Goal: Information Seeking & Learning: Find specific fact

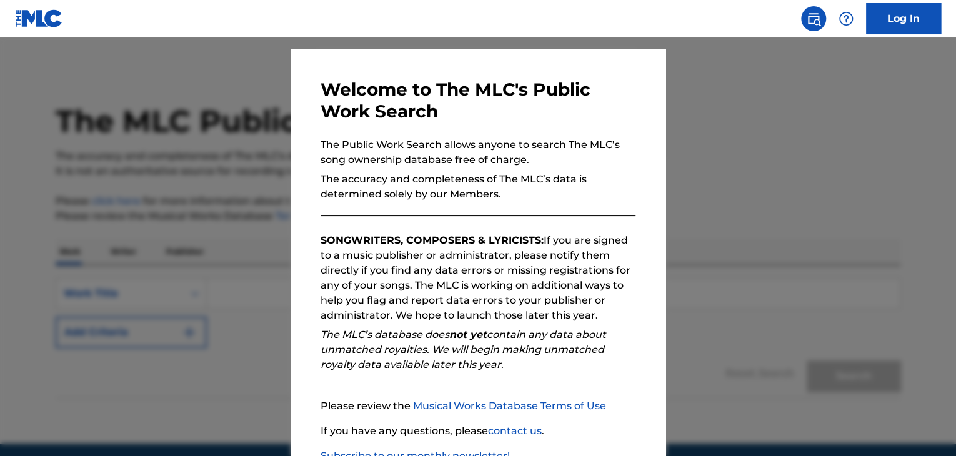
scroll to position [116, 0]
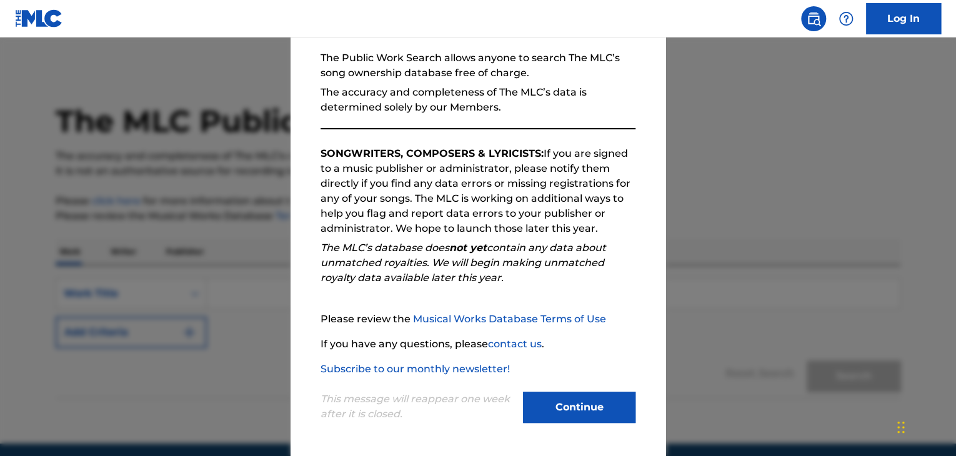
click at [560, 406] on button "Continue" at bounding box center [579, 407] width 112 height 31
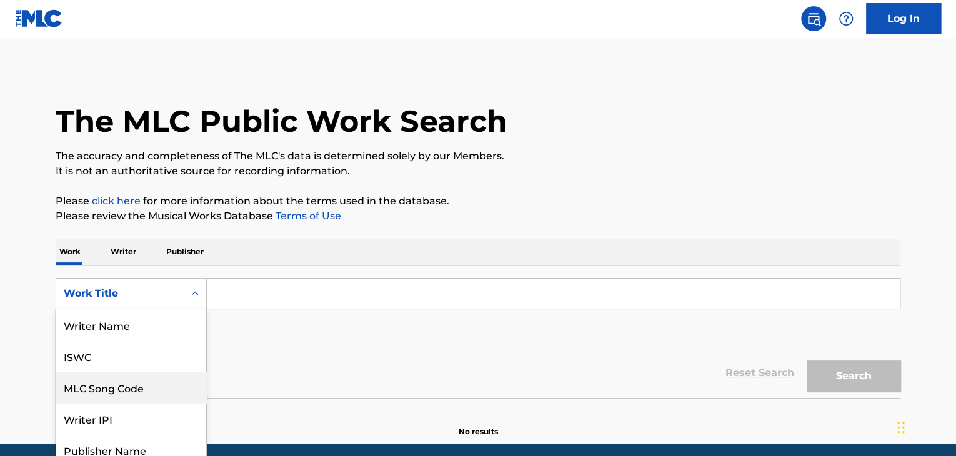
click at [110, 297] on div "8 results available. Use Up and Down to choose options, press Enter to select t…" at bounding box center [131, 293] width 151 height 31
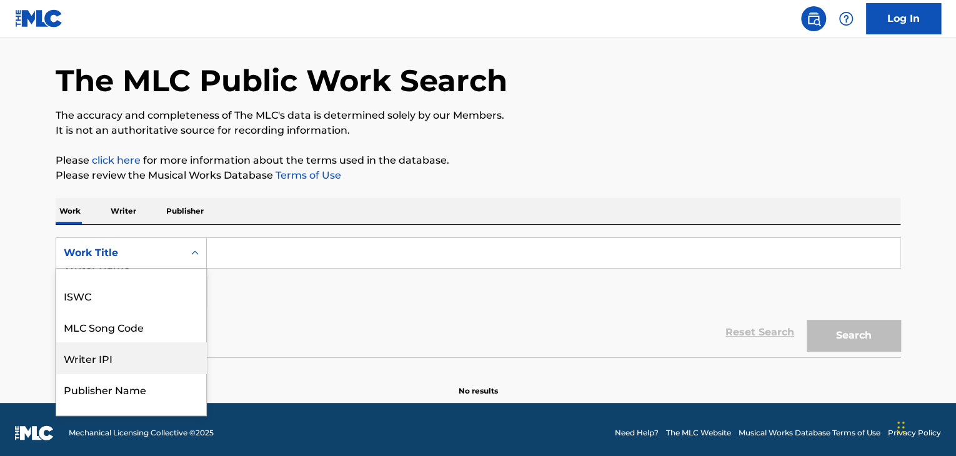
scroll to position [0, 0]
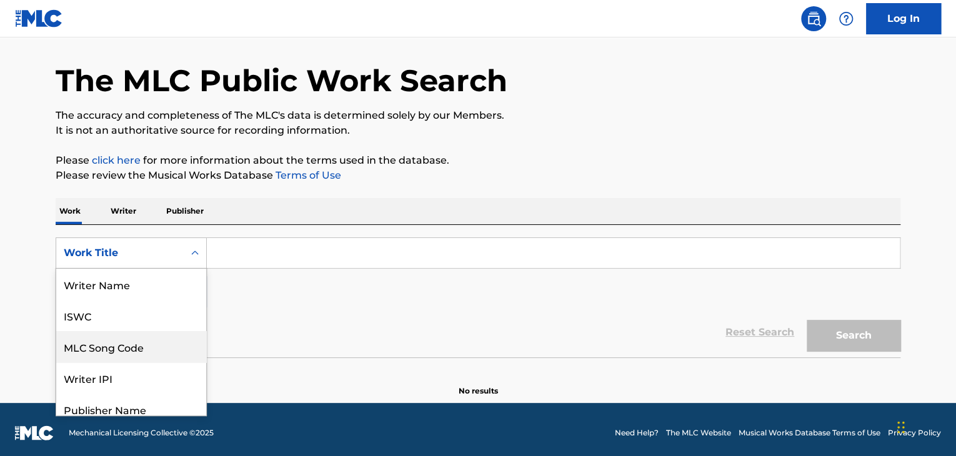
click at [127, 341] on div "MLC Song Code" at bounding box center [131, 346] width 150 height 31
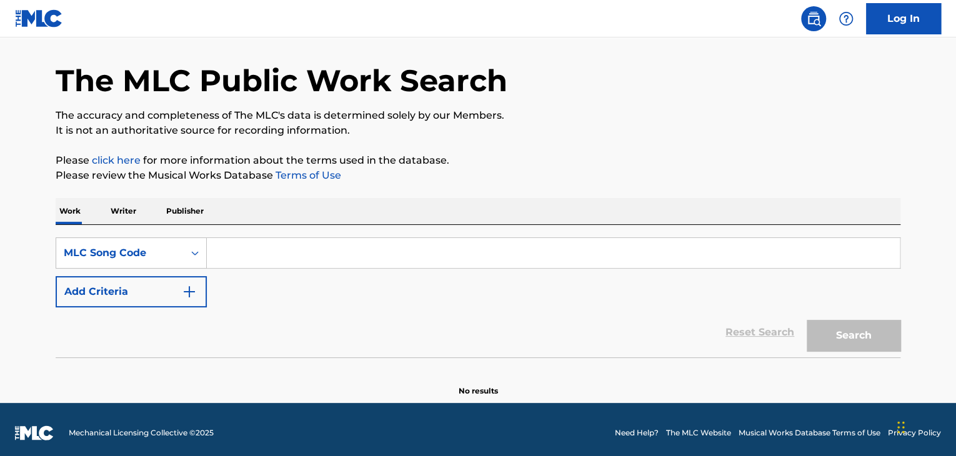
click at [296, 327] on div "Reset Search Search" at bounding box center [478, 332] width 845 height 50
click at [292, 256] on input "Search Form" at bounding box center [553, 253] width 693 height 30
paste input "LE4QAY"
type input "LE4QAY"
click at [807, 320] on button "Search" at bounding box center [854, 335] width 94 height 31
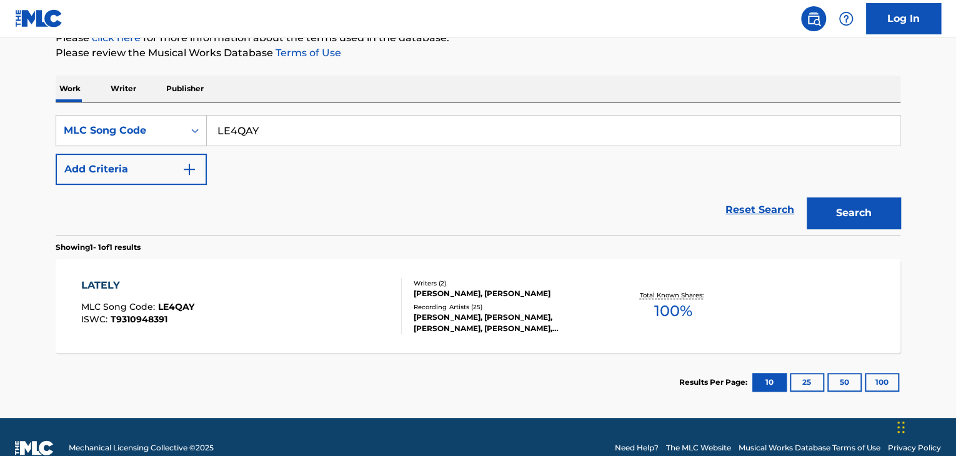
scroll to position [185, 0]
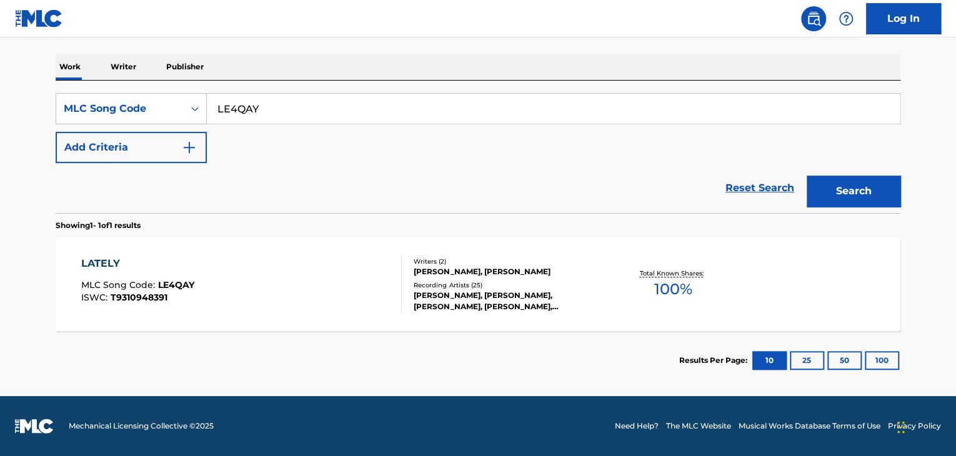
click at [331, 279] on div "LATELY MLC Song Code : LE4QAY ISWC : T9310948391" at bounding box center [241, 284] width 321 height 56
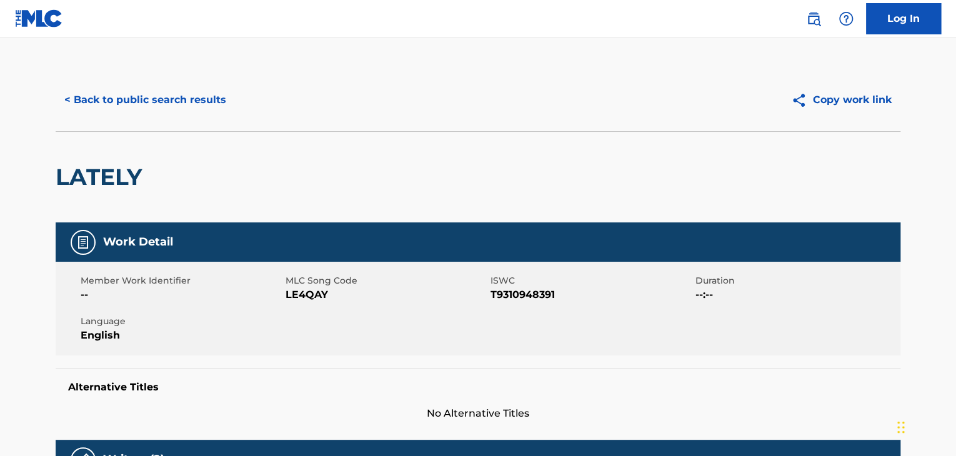
click at [187, 101] on button "< Back to public search results" at bounding box center [145, 99] width 179 height 31
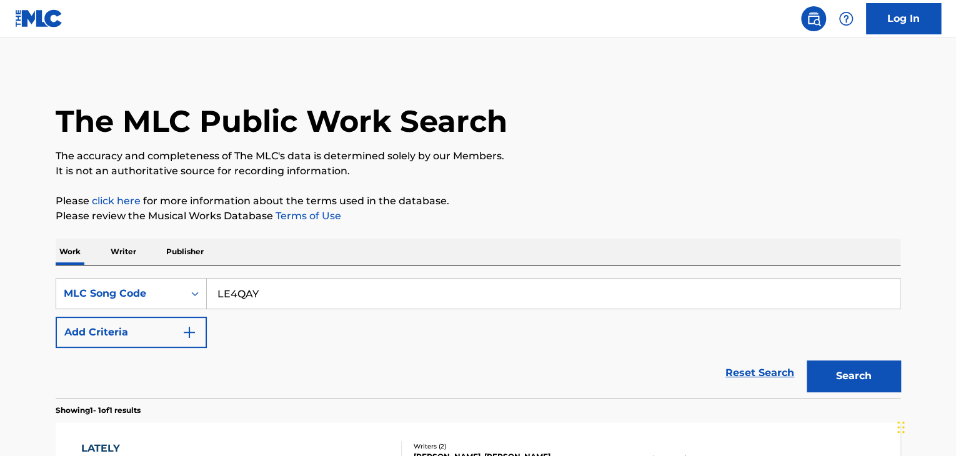
scroll to position [152, 0]
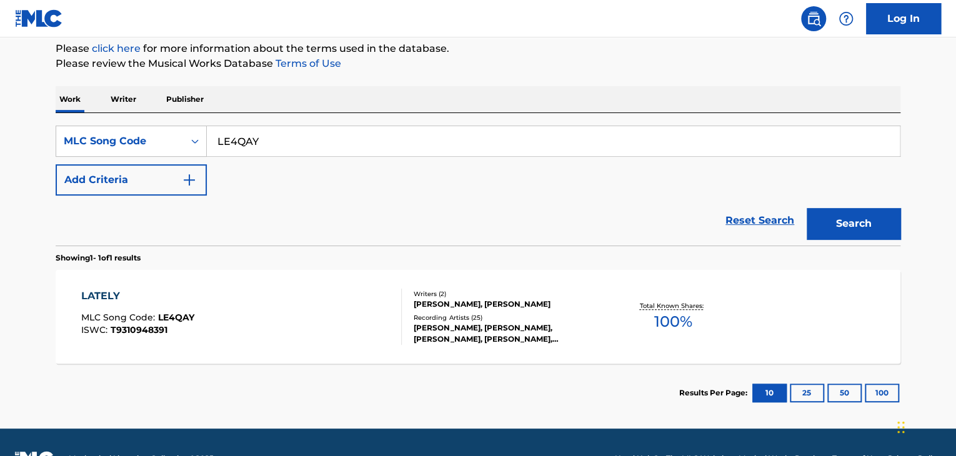
click at [462, 152] on input "LE4QAY" at bounding box center [553, 141] width 693 height 30
click at [462, 151] on input "LE4QAY" at bounding box center [553, 141] width 693 height 30
paste input "LT0WVQ"
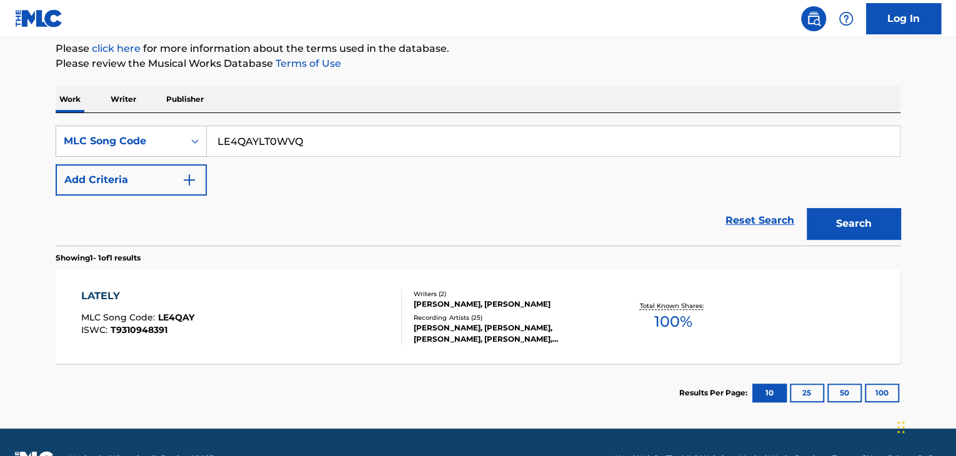
click at [807, 208] on button "Search" at bounding box center [854, 223] width 94 height 31
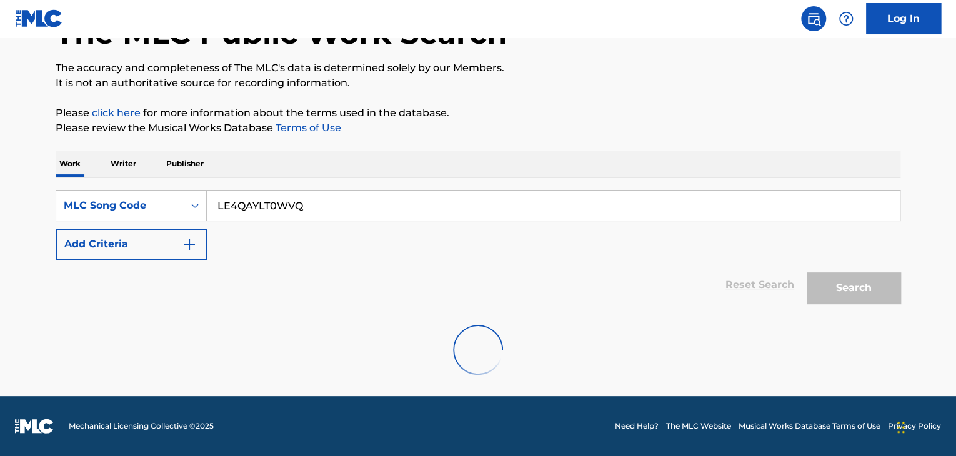
scroll to position [47, 0]
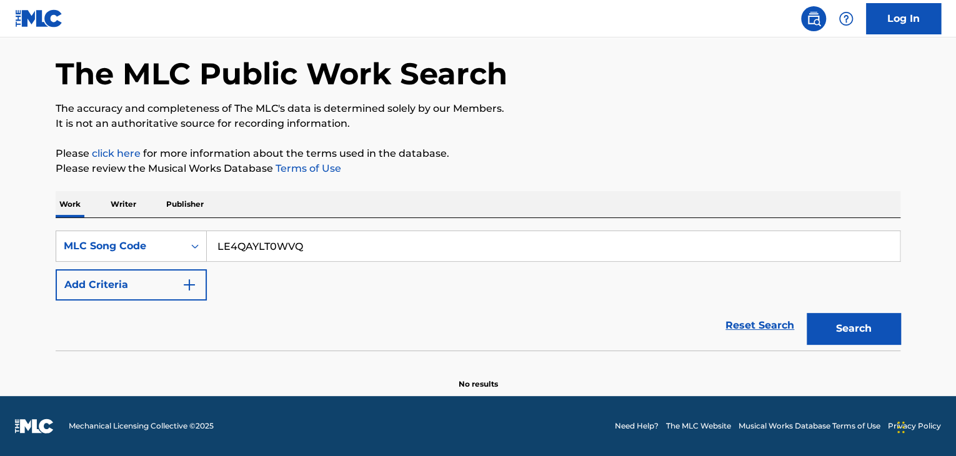
click at [349, 241] on input "LE4QAYLT0WVQ" at bounding box center [553, 246] width 693 height 30
paste input "Search Form"
type input "LT0WVQ"
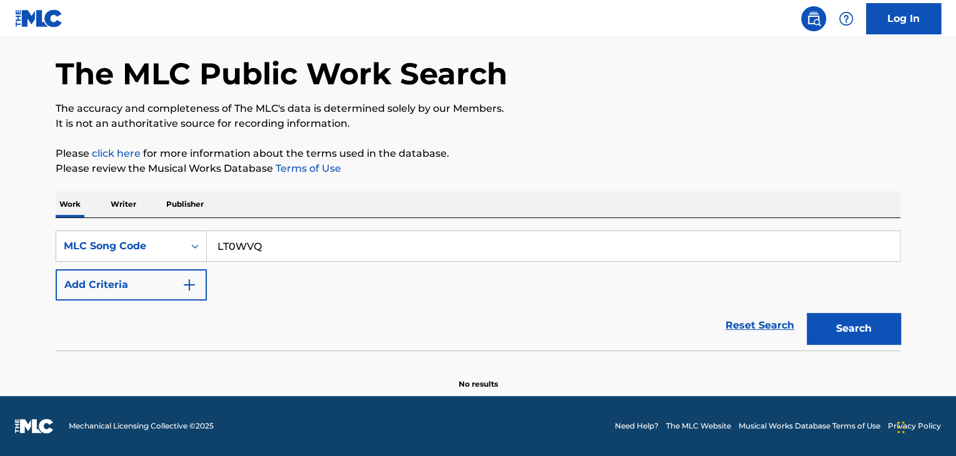
click at [807, 313] on button "Search" at bounding box center [854, 328] width 94 height 31
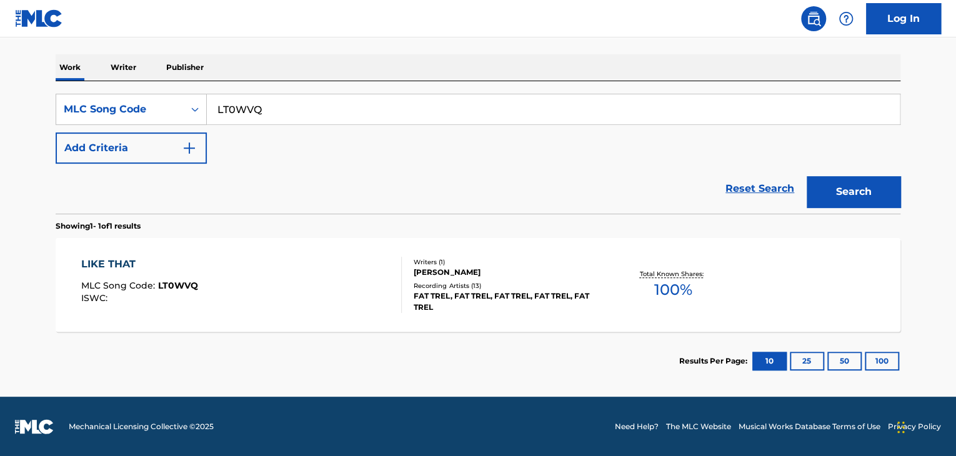
scroll to position [185, 0]
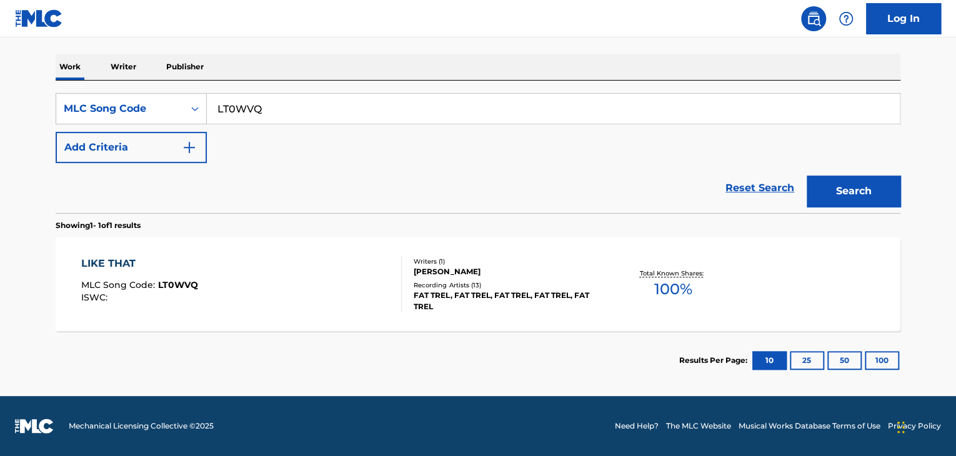
click at [392, 268] on div at bounding box center [396, 284] width 10 height 56
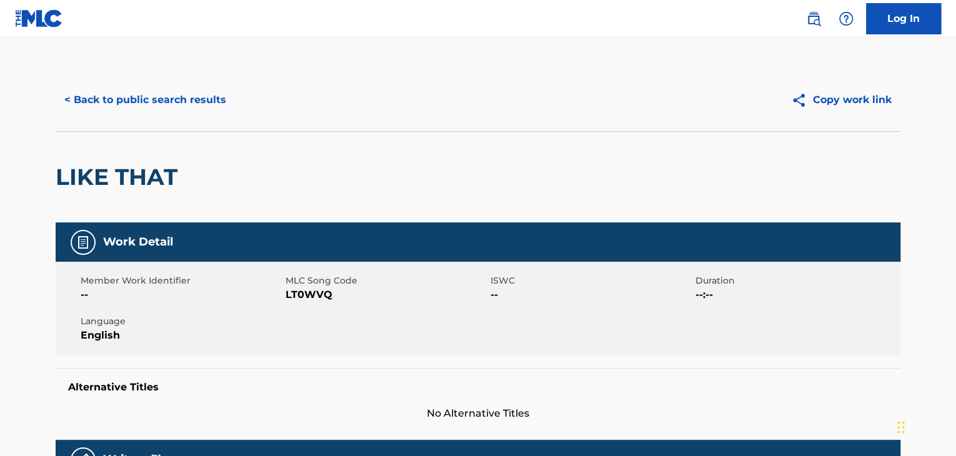
click at [116, 92] on button "< Back to public search results" at bounding box center [145, 99] width 179 height 31
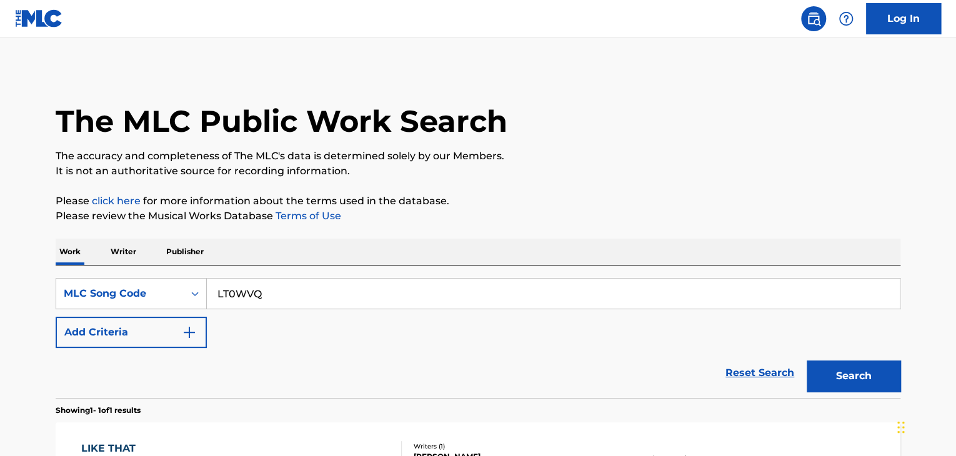
scroll to position [152, 0]
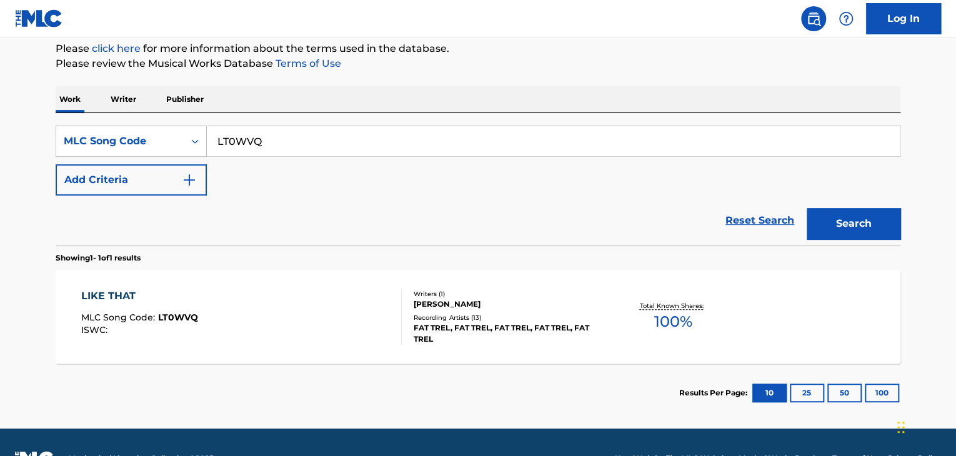
click at [334, 133] on input "LT0WVQ" at bounding box center [553, 141] width 693 height 30
paste input "B2435X"
type input "B2435X"
click at [807, 208] on button "Search" at bounding box center [854, 223] width 94 height 31
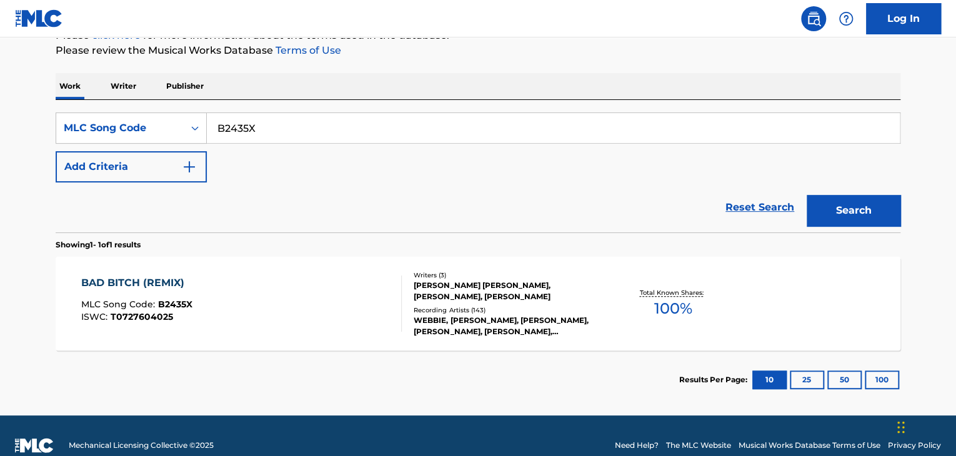
scroll to position [173, 0]
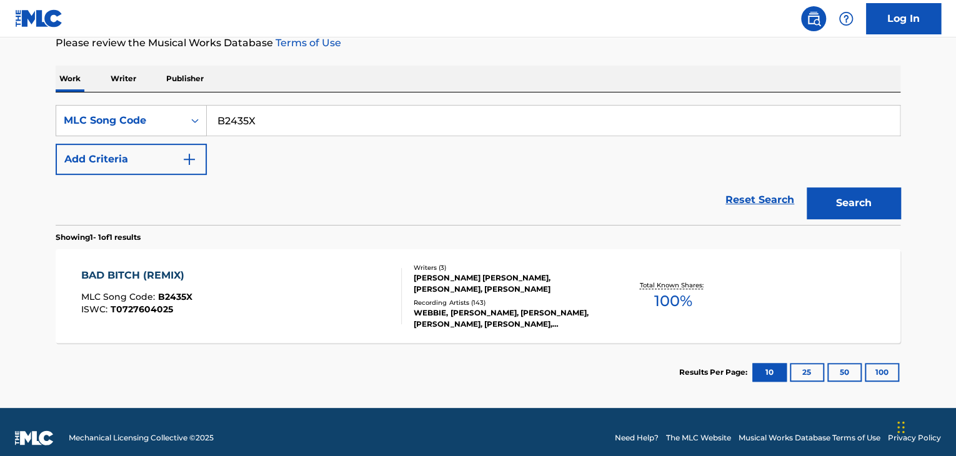
click at [342, 303] on div "BAD BITCH (REMIX) MLC Song Code : B2435X ISWC : T0727604025" at bounding box center [241, 296] width 321 height 56
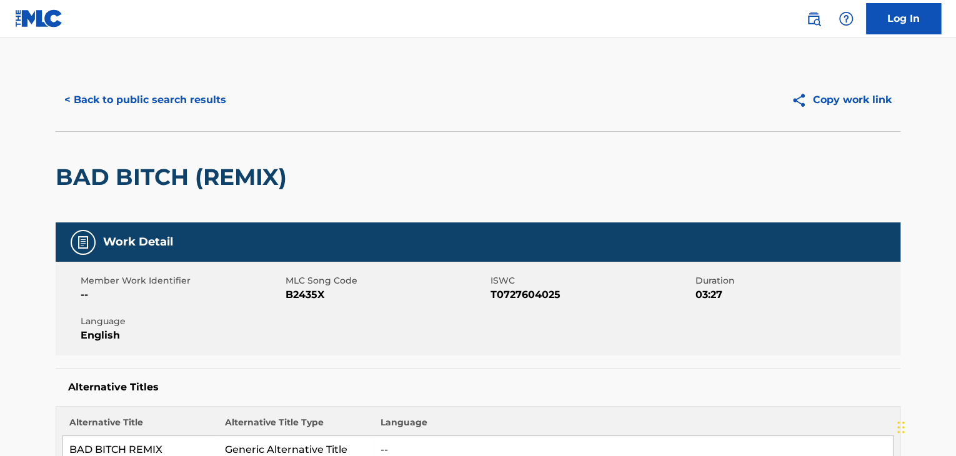
click at [153, 83] on div "< Back to public search results Copy work link" at bounding box center [478, 100] width 845 height 62
click at [159, 84] on button "< Back to public search results" at bounding box center [145, 99] width 179 height 31
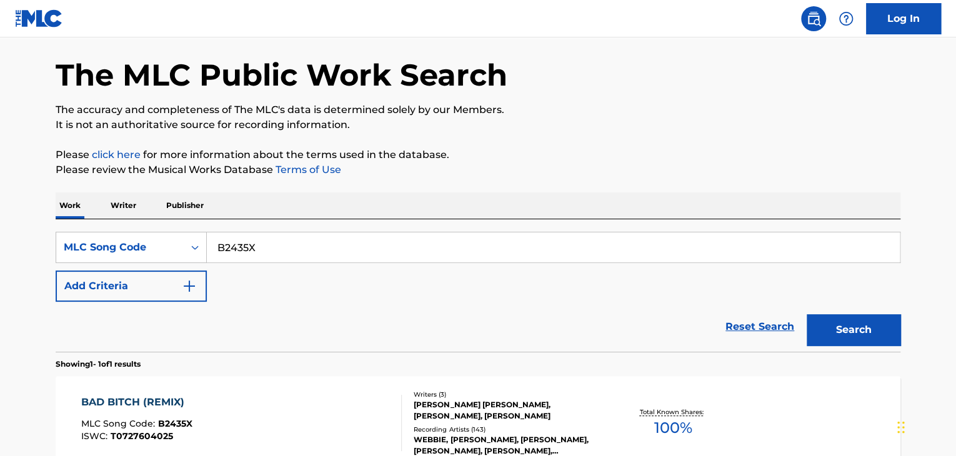
scroll to position [27, 0]
